Goal: Navigation & Orientation: Go to known website

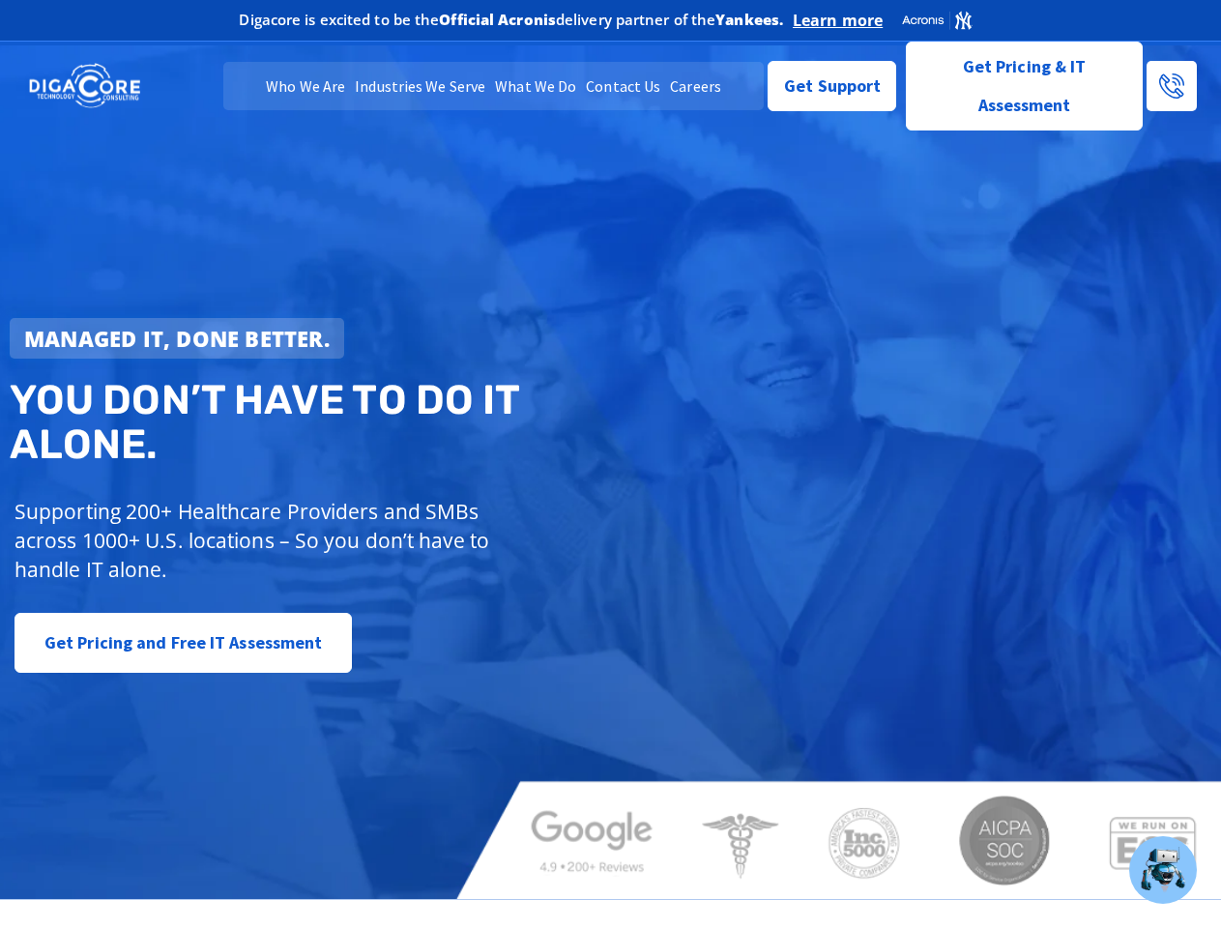
click at [177, 338] on strong "Managed IT, done better." at bounding box center [177, 338] width 306 height 29
